Goal: Contribute content: Add original content to the website for others to see

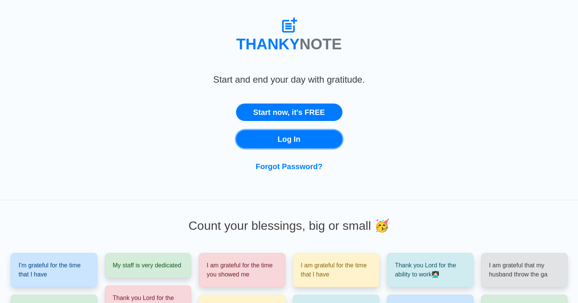
click at [303, 145] on link "Log In" at bounding box center [289, 139] width 106 height 18
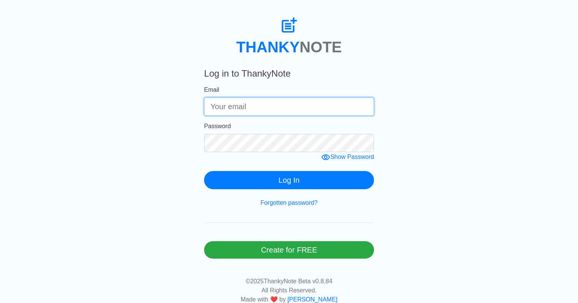
type input "[PERSON_NAME][EMAIL_ADDRESS][PERSON_NAME][PERSON_NAME][DOMAIN_NAME]"
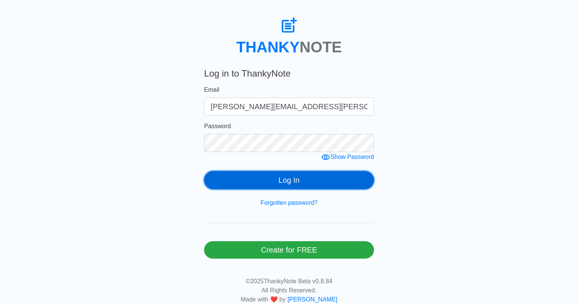
click at [283, 182] on button "Log In" at bounding box center [289, 180] width 170 height 18
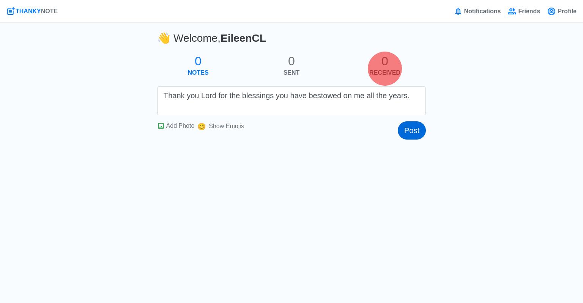
type textarea "Thank you Lord for the blessings you have bestowed on me all the years."
click at [416, 130] on button "Post" at bounding box center [412, 131] width 28 height 18
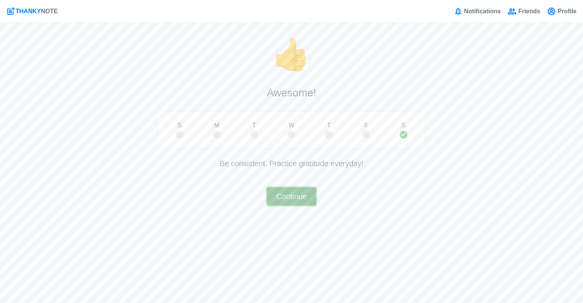
click at [301, 201] on button "Continue" at bounding box center [291, 197] width 49 height 18
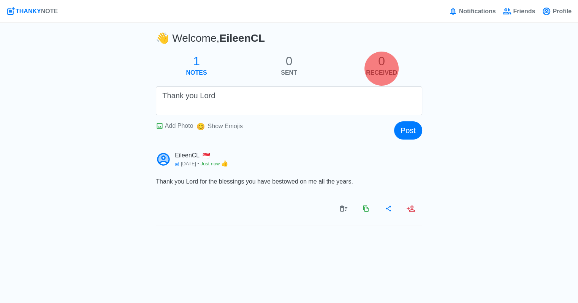
click at [253, 100] on textarea "Thank you Lord" at bounding box center [289, 101] width 266 height 29
drag, startPoint x: 278, startPoint y: 98, endPoint x: 253, endPoint y: 97, distance: 25.1
click at [253, 97] on textarea "Thank you Lord for the suceesful" at bounding box center [289, 101] width 266 height 29
click at [279, 96] on textarea "Thank you Lord for the sucessful" at bounding box center [289, 101] width 266 height 29
click at [251, 96] on textarea "Thank you Lord for the sucessful" at bounding box center [289, 101] width 266 height 29
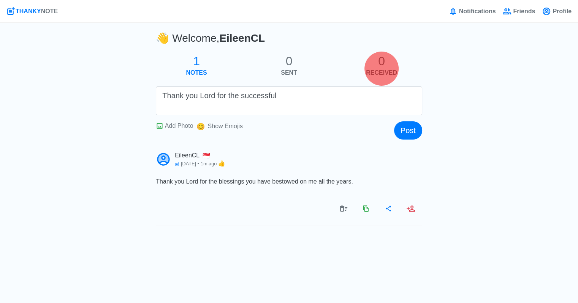
drag, startPoint x: 290, startPoint y: 95, endPoint x: 269, endPoint y: 97, distance: 21.1
click at [278, 98] on textarea "Thank you Lord for the successful" at bounding box center [289, 101] width 266 height 29
drag, startPoint x: 275, startPoint y: 97, endPoint x: 145, endPoint y: 100, distance: 129.9
click at [138, 96] on div "👋 Welcome, [PERSON_NAME] 1 NOTES 0 SENT 0 RECEIVED Thank you Lord for the succe…" at bounding box center [289, 159] width 578 height 273
type textarea "Thank you Lord for the successful"
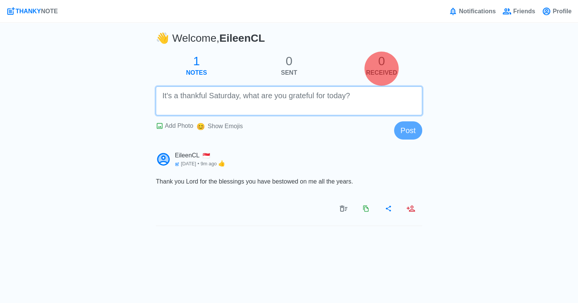
paste textarea "Thank you Lord for the successful"
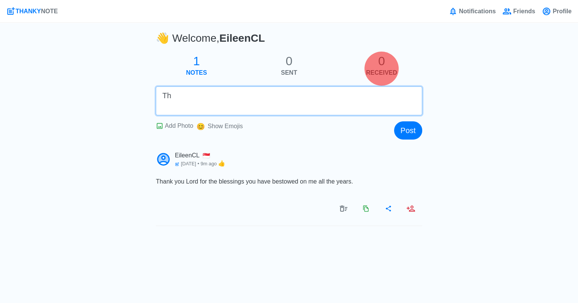
type textarea "T"
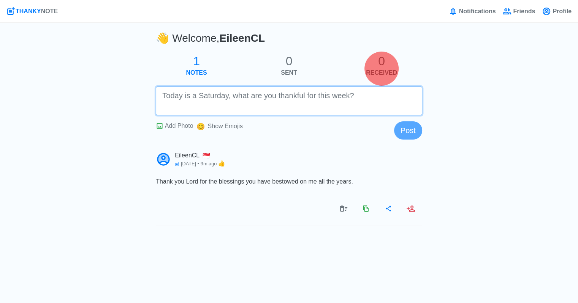
paste textarea "Thank you Lord for the successful"
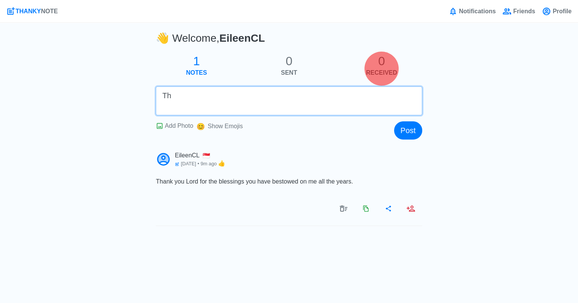
type textarea "T"
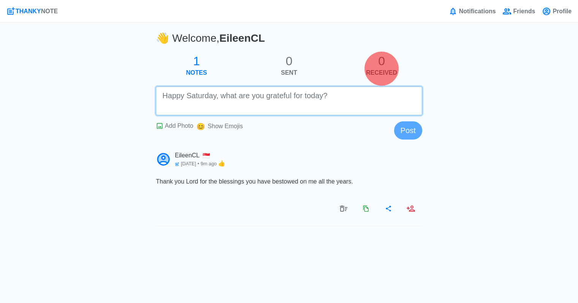
click at [170, 96] on textarea at bounding box center [289, 101] width 266 height 29
paste textarea "Thank you Lord for the successful removal of [PERSON_NAME] turbinates and adeno…"
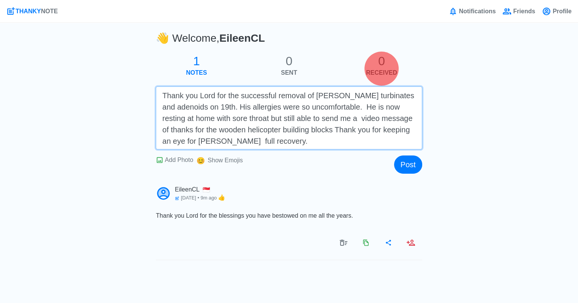
type textarea "Thank you Lord for the successful removal of [PERSON_NAME] turbinates and adeno…"
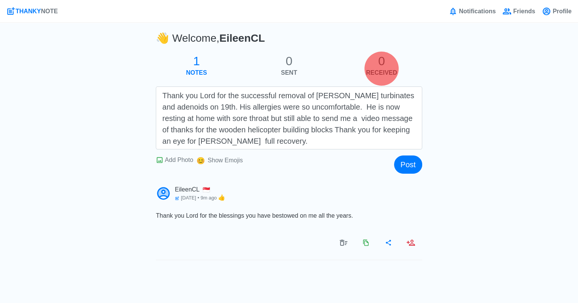
click at [143, 86] on div "👋 Welcome, [PERSON_NAME] 1 NOTES 0 SENT 0 RECEIVED Thank you Lord for the succe…" at bounding box center [289, 177] width 578 height 308
click at [409, 167] on button "Post" at bounding box center [408, 165] width 28 height 18
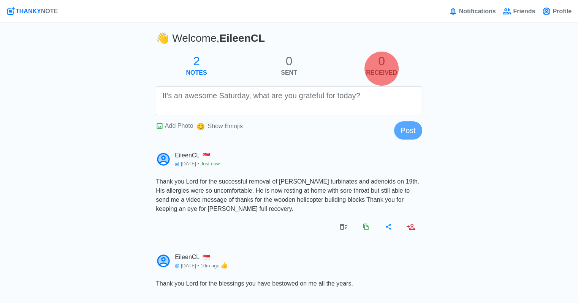
click at [194, 68] on div "2 NOTES" at bounding box center [196, 69] width 93 height 30
click at [194, 67] on h2 "2" at bounding box center [196, 61] width 93 height 14
click at [159, 125] on icon at bounding box center [160, 126] width 8 height 8
click at [0, 0] on input "Add Photo" at bounding box center [0, 0] width 0 height 0
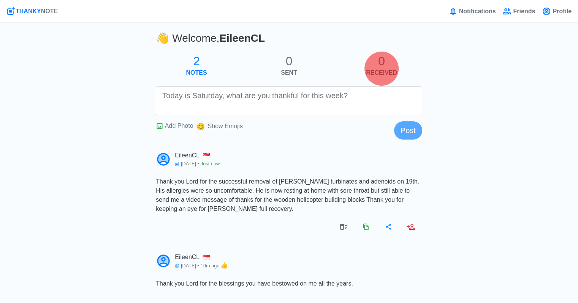
click at [163, 127] on icon at bounding box center [160, 126] width 8 height 8
click at [0, 0] on input "Add Photo" at bounding box center [0, 0] width 0 height 0
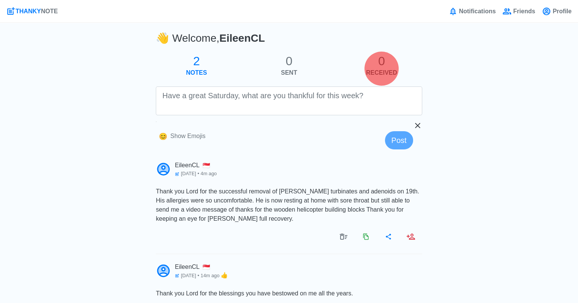
click at [460, 119] on div "👋 Welcome, [PERSON_NAME] 2 NOTES 0 SENT 0 RECEIVED Add Photo Show Emojis 😊 Post…" at bounding box center [289, 215] width 578 height 385
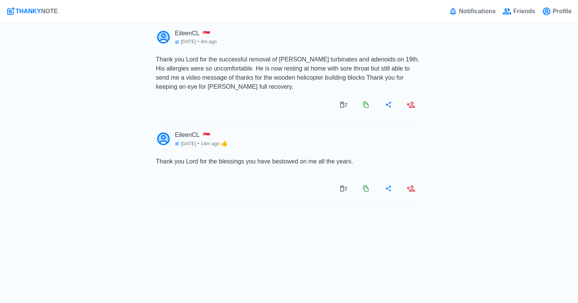
scroll to position [364, 0]
click at [235, 17] on div at bounding box center [289, 12] width 266 height 9
click at [191, 9] on div "Show Emojis" at bounding box center [187, 4] width 35 height 9
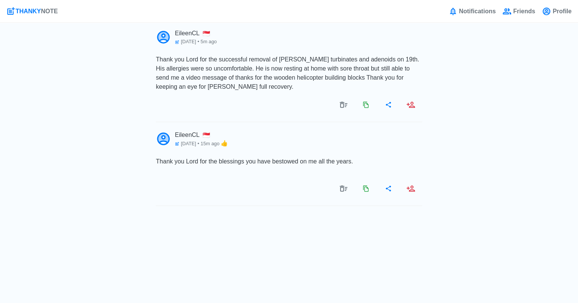
type textarea "😍"
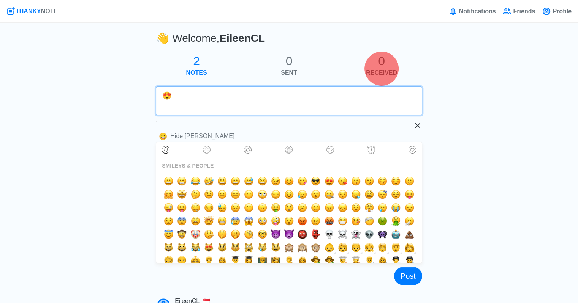
scroll to position [38, 0]
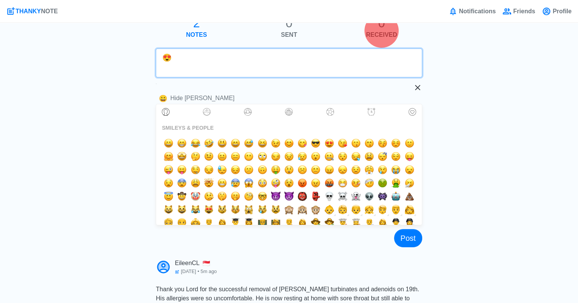
drag, startPoint x: 196, startPoint y: 59, endPoint x: 163, endPoint y: 63, distance: 33.6
click at [163, 63] on textarea "😍" at bounding box center [289, 63] width 266 height 29
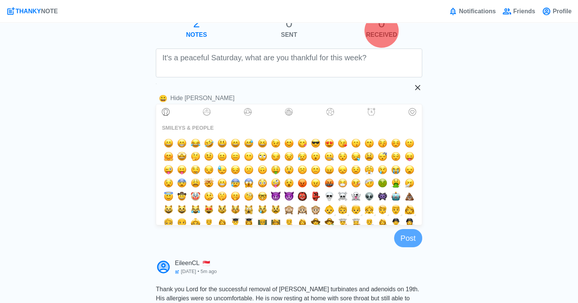
click at [156, 84] on img at bounding box center [156, 84] width 1 height 1
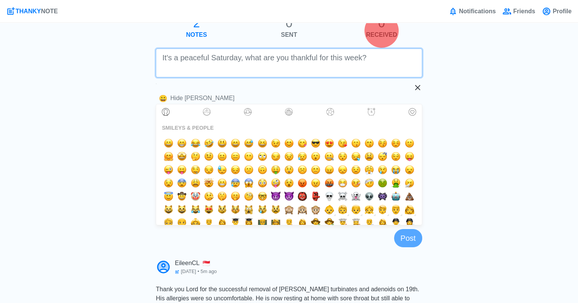
click at [198, 69] on textarea at bounding box center [289, 63] width 266 height 29
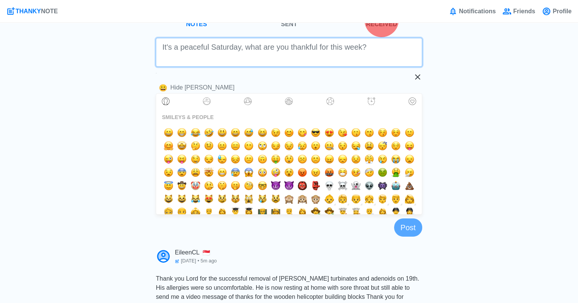
scroll to position [0, 0]
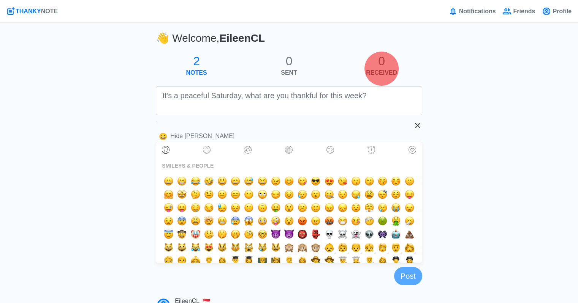
click at [415, 126] on icon at bounding box center [417, 125] width 9 height 9
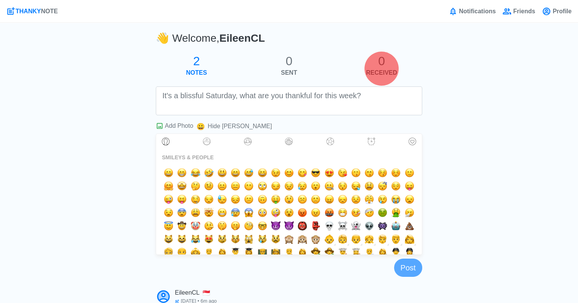
click at [199, 60] on h2 "2" at bounding box center [196, 61] width 93 height 14
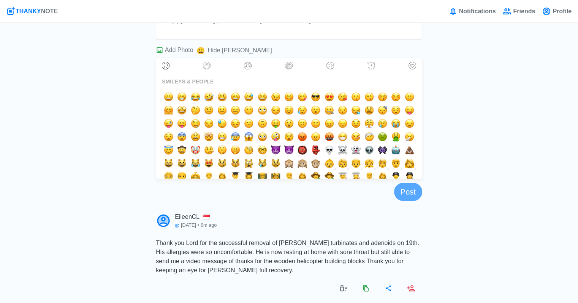
scroll to position [38, 0]
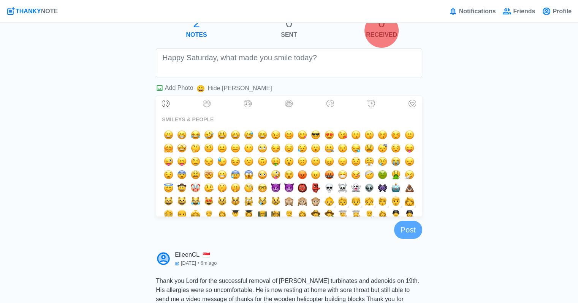
click at [172, 88] on span "Add Photo" at bounding box center [179, 88] width 28 height 6
click at [0, 0] on input "Add Photo" at bounding box center [0, 0] width 0 height 0
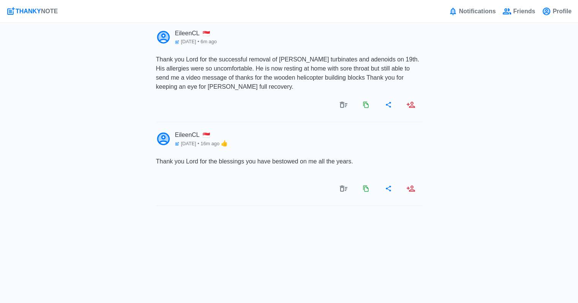
scroll to position [342, 0]
drag, startPoint x: 210, startPoint y: 161, endPoint x: 163, endPoint y: 159, distance: 47.5
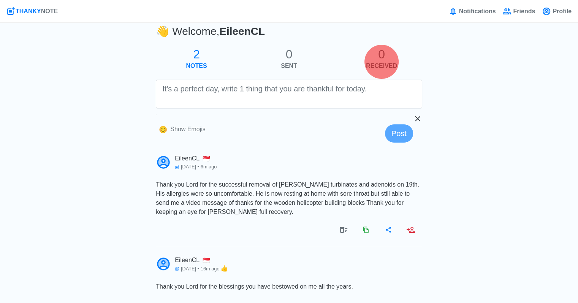
scroll to position [0, 0]
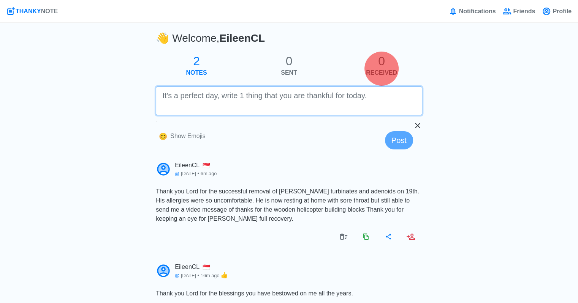
click at [237, 97] on textarea at bounding box center [289, 101] width 266 height 29
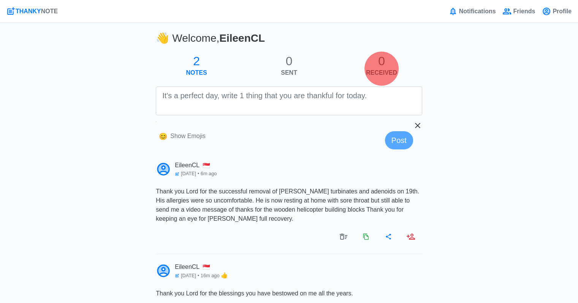
click at [188, 68] on p "NOTES" at bounding box center [196, 72] width 93 height 9
click at [194, 68] on h2 "2" at bounding box center [196, 61] width 93 height 14
click at [191, 69] on p "NOTES" at bounding box center [196, 72] width 93 height 9
click at [376, 67] on div at bounding box center [381, 68] width 11 height 11
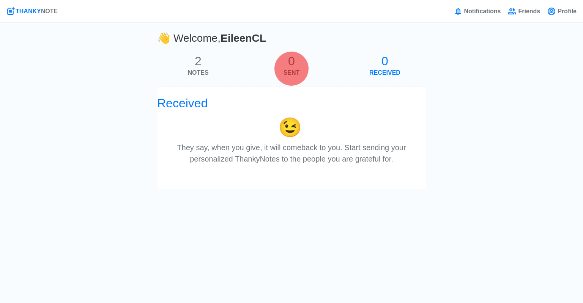
click at [199, 65] on h2 "2" at bounding box center [198, 61] width 93 height 14
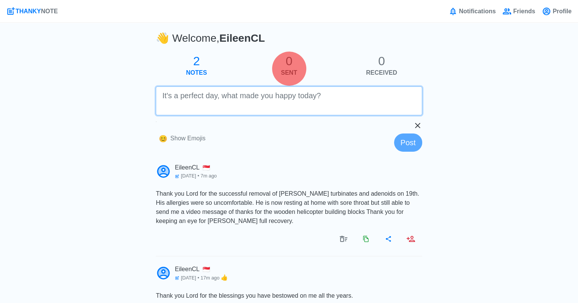
click at [202, 101] on textarea at bounding box center [289, 101] width 266 height 29
click at [249, 100] on textarea at bounding box center [289, 101] width 266 height 29
click at [241, 100] on textarea at bounding box center [289, 101] width 266 height 29
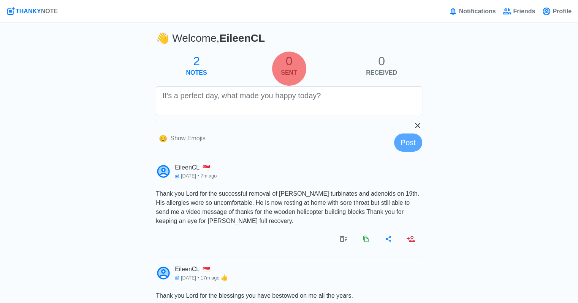
click at [194, 69] on p "NOTES" at bounding box center [196, 72] width 93 height 9
click at [193, 69] on p "NOTES" at bounding box center [196, 72] width 93 height 9
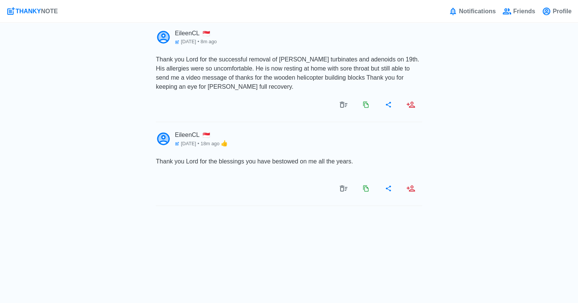
scroll to position [384, 0]
click at [173, 9] on div "Show Emojis" at bounding box center [187, 4] width 35 height 9
type textarea "😌"
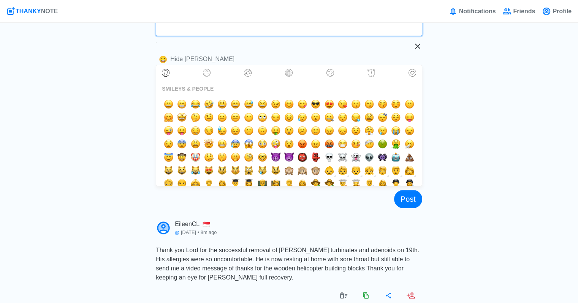
scroll to position [0, 0]
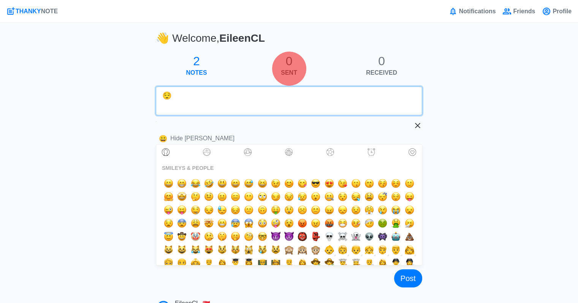
drag, startPoint x: 194, startPoint y: 100, endPoint x: 139, endPoint y: 95, distance: 55.3
click at [139, 95] on div "👋 Welcome, [PERSON_NAME] 2 NOTES 0 SENT 0 RECEIVED 😌 Add Photo Hide Emoji 😀 Pos…" at bounding box center [289, 285] width 578 height 524
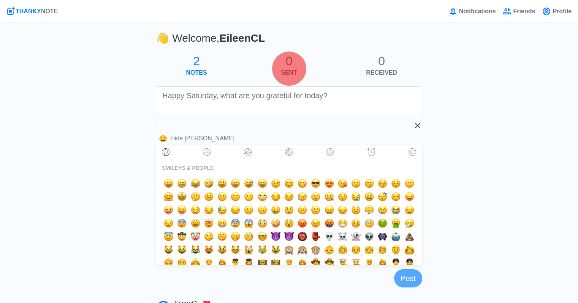
click at [470, 120] on div "👋 Welcome, [PERSON_NAME] 2 NOTES 0 SENT 0 RECEIVED Add Photo Hide Emoji 😀 Post …" at bounding box center [289, 285] width 578 height 524
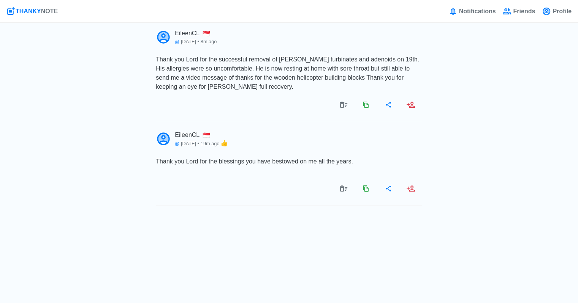
scroll to position [570, 0]
click at [467, 147] on div "👋 Welcome, [PERSON_NAME] 2 NOTES 0 SENT 0 RECEIVED Add Photo Hide Emoji 😀 Post …" at bounding box center [289, 14] width 578 height 524
click at [448, 118] on div "👋 Welcome, [PERSON_NAME] 2 NOTES 0 SENT 0 RECEIVED Add Photo Hide Emoji 😀 Post …" at bounding box center [289, 14] width 578 height 524
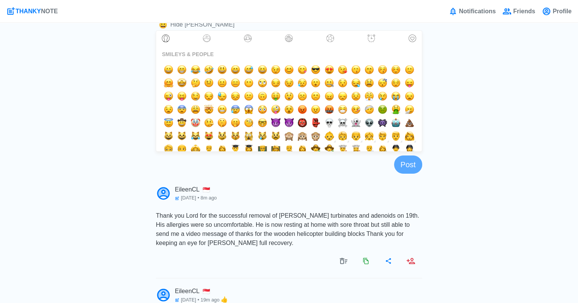
scroll to position [0, 0]
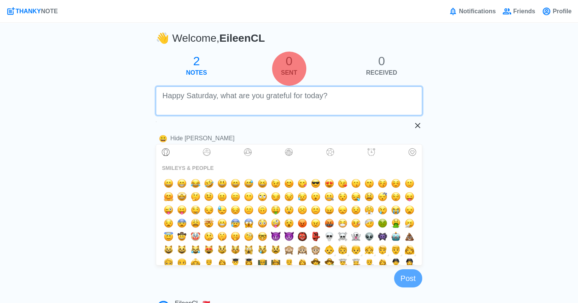
click at [213, 101] on textarea at bounding box center [289, 101] width 266 height 29
click at [214, 101] on textarea at bounding box center [289, 101] width 266 height 29
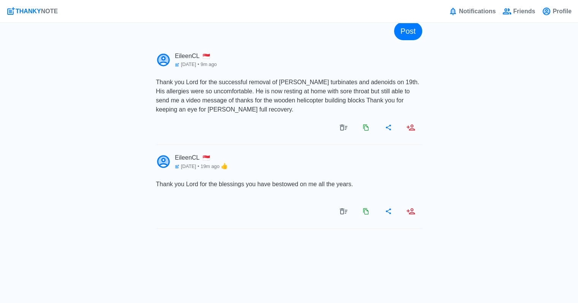
scroll to position [418, 0]
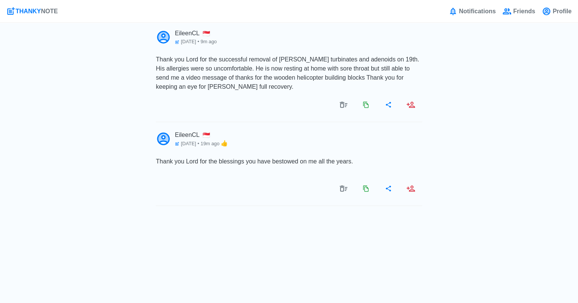
type textarea "Blake in hospital"
click at [413, 17] on button "Post" at bounding box center [408, 8] width 28 height 18
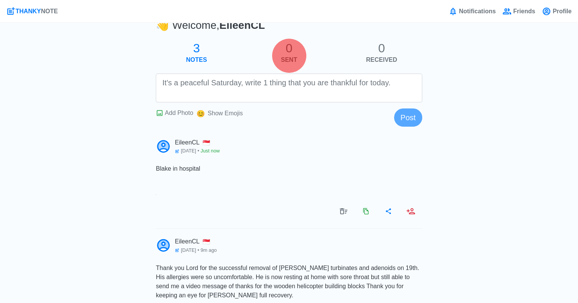
scroll to position [0, 0]
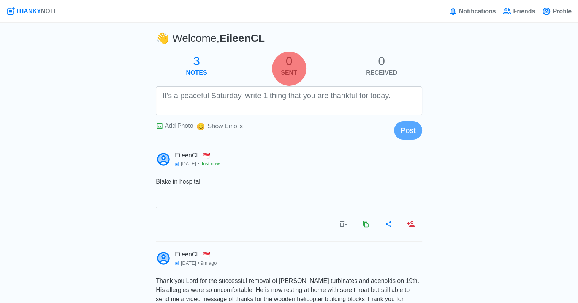
click at [174, 124] on span "Add Photo" at bounding box center [179, 126] width 28 height 6
click at [0, 0] on input "Add Photo" at bounding box center [0, 0] width 0 height 0
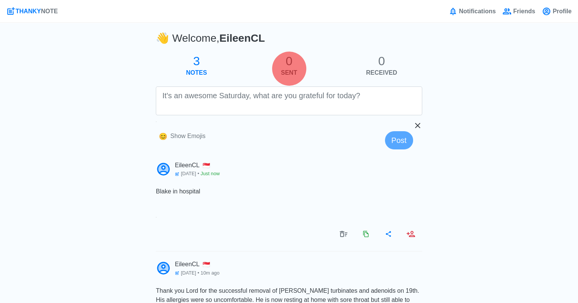
click at [193, 66] on h2 "3" at bounding box center [196, 61] width 93 height 14
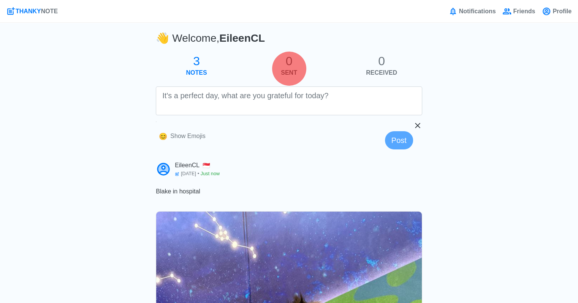
click at [290, 73] on div at bounding box center [288, 68] width 11 height 11
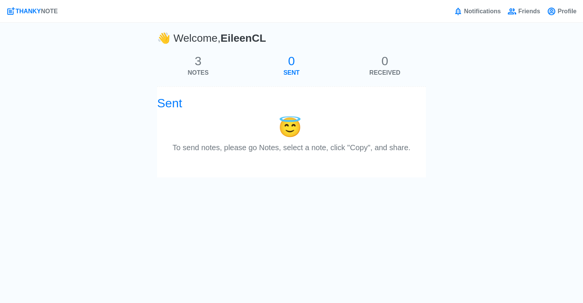
click at [293, 127] on span "😇" at bounding box center [290, 127] width 24 height 21
click at [200, 70] on p "NOTES" at bounding box center [198, 72] width 93 height 9
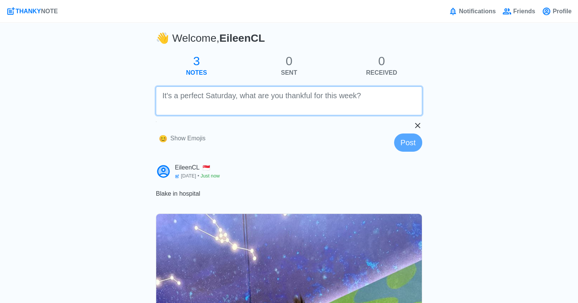
click at [232, 110] on textarea at bounding box center [289, 101] width 266 height 29
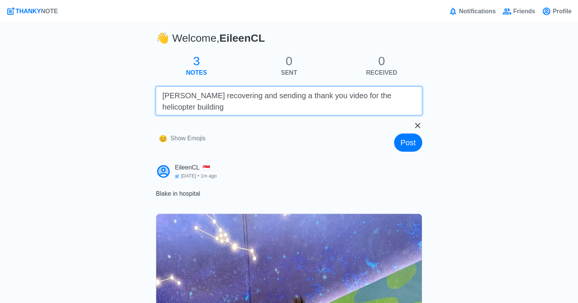
click at [346, 97] on textarea "[PERSON_NAME] recovering and sending a thank you video for the helicopter build…" at bounding box center [289, 101] width 266 height 29
click at [372, 96] on textarea "[PERSON_NAME] recovering and sending a thank you video for the box of helicopte…" at bounding box center [289, 101] width 266 height 29
click at [238, 109] on textarea "[PERSON_NAME] recovering and sending a thank you video for the box of helicopte…" at bounding box center [289, 101] width 266 height 29
click at [254, 105] on textarea "[PERSON_NAME] recovering and sending a thank you video for the box of helicopte…" at bounding box center [289, 101] width 266 height 29
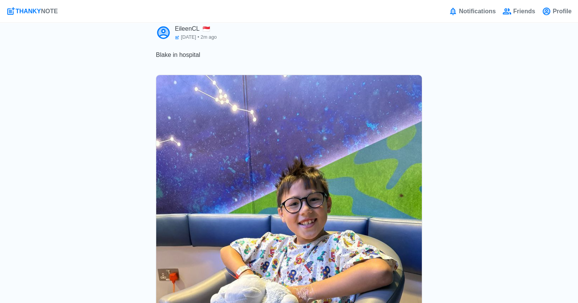
scroll to position [190, 0]
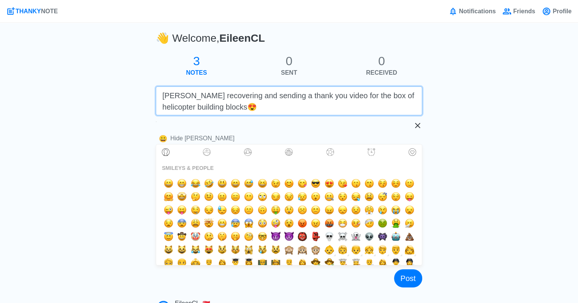
type textarea "[PERSON_NAME] recovering and sending a thank you video for the box of helicopte…"
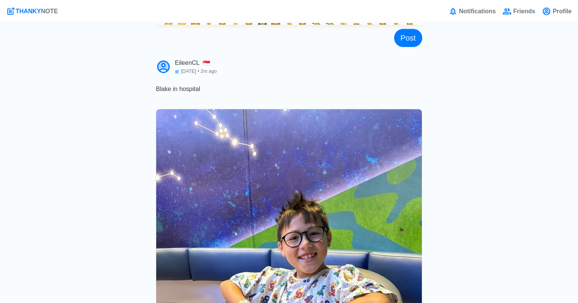
scroll to position [304, 0]
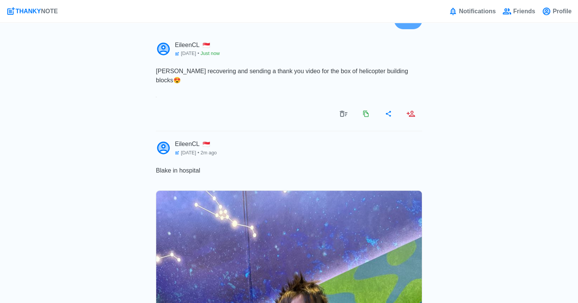
scroll to position [97, 0]
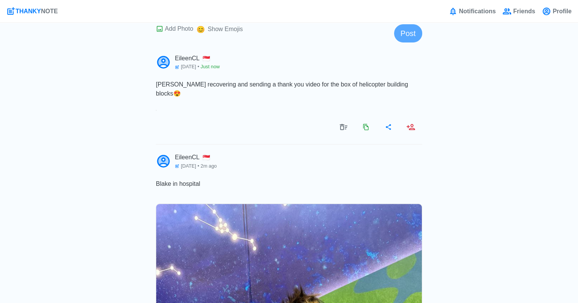
click at [156, 110] on button "Zoom image" at bounding box center [156, 115] width 1 height 10
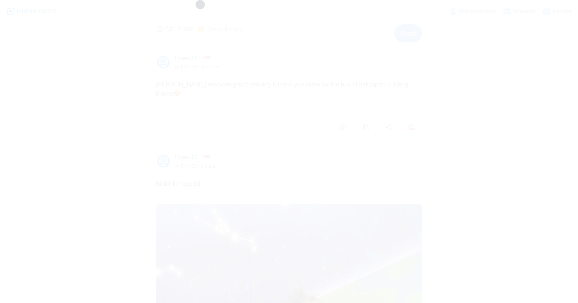
click at [251, 97] on button "Unzoom image" at bounding box center [289, 151] width 578 height 303
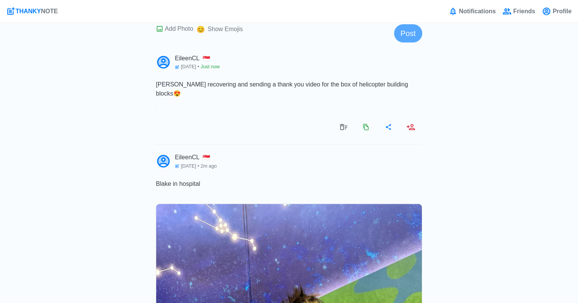
click at [156, 110] on button "Zoom image" at bounding box center [156, 115] width 1 height 10
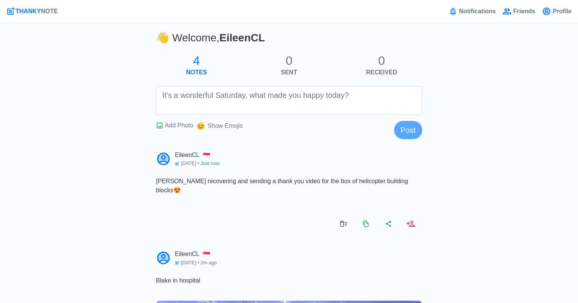
scroll to position [0, 0]
click at [298, 202] on div at bounding box center [289, 210] width 266 height 16
click at [296, 202] on div at bounding box center [289, 210] width 266 height 16
click at [156, 207] on button "Zoom image" at bounding box center [156, 212] width 1 height 10
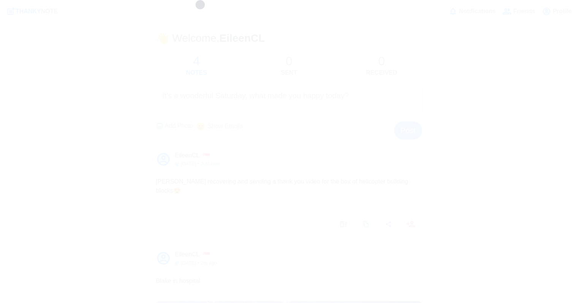
click at [324, 167] on button "Unzoom image" at bounding box center [289, 151] width 578 height 303
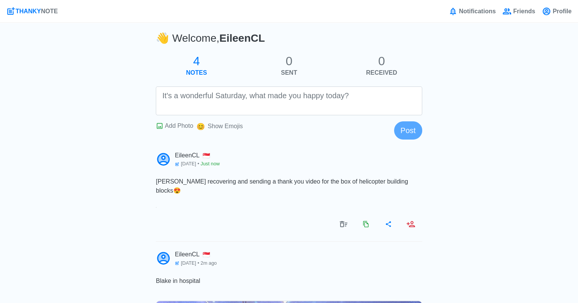
click at [156, 207] on button "Zoom image" at bounding box center [156, 212] width 1 height 10
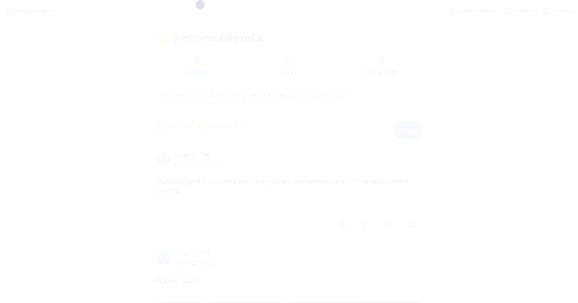
click at [262, 197] on button "Unzoom image" at bounding box center [289, 151] width 578 height 303
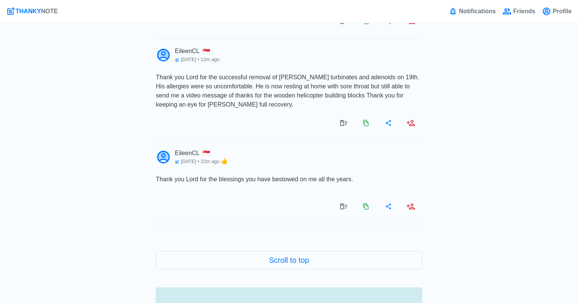
scroll to position [721, 0]
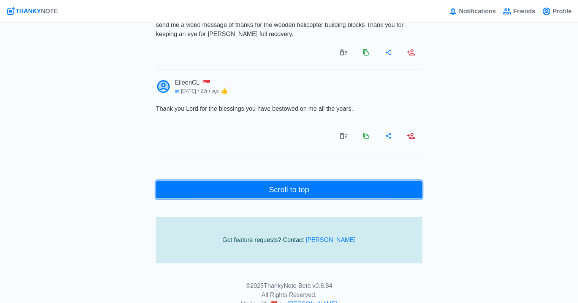
click at [306, 192] on button "Scroll to top" at bounding box center [289, 190] width 266 height 18
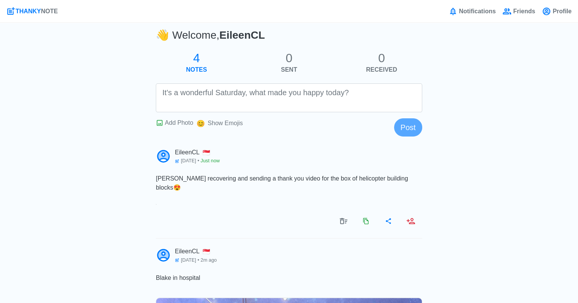
scroll to position [0, 0]
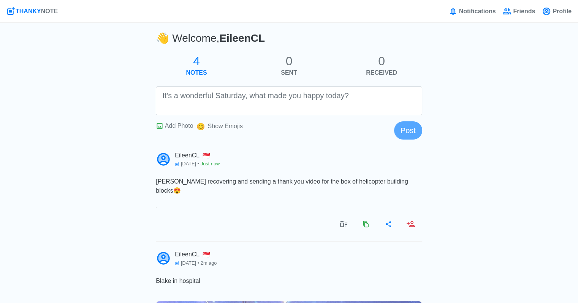
click at [156, 207] on button "Zoom image" at bounding box center [156, 212] width 1 height 10
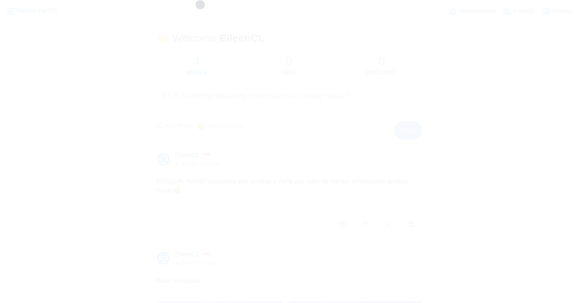
click at [275, 150] on button "Unzoom image" at bounding box center [289, 151] width 578 height 303
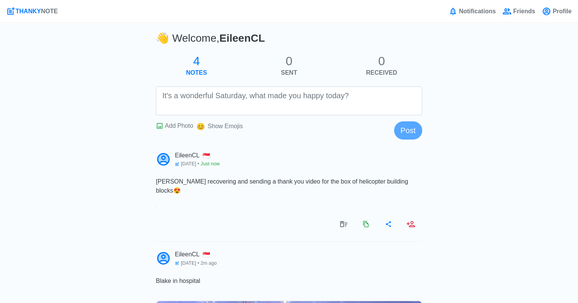
click at [156, 207] on button "Zoom image" at bounding box center [156, 212] width 1 height 10
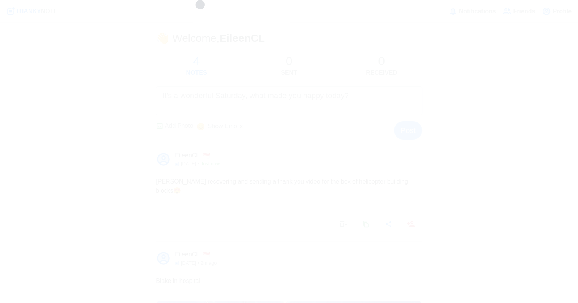
click at [307, 143] on button "Unzoom image" at bounding box center [289, 151] width 578 height 303
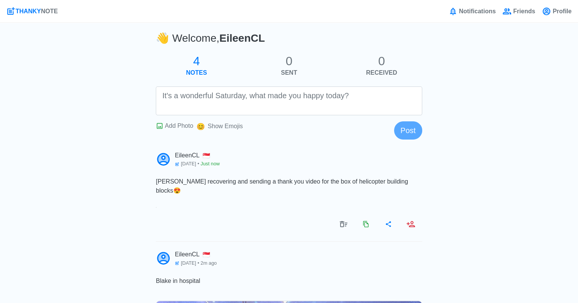
click at [174, 202] on div at bounding box center [289, 210] width 266 height 16
click at [156, 207] on button "Zoom image" at bounding box center [156, 212] width 1 height 10
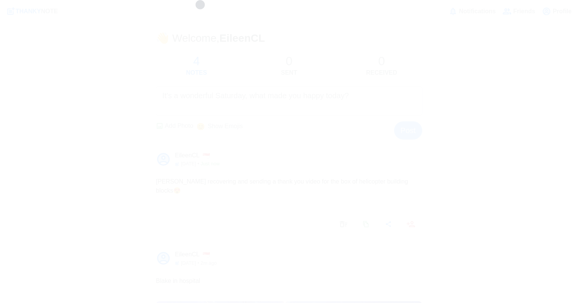
click at [283, 150] on button "Unzoom image" at bounding box center [289, 151] width 578 height 303
